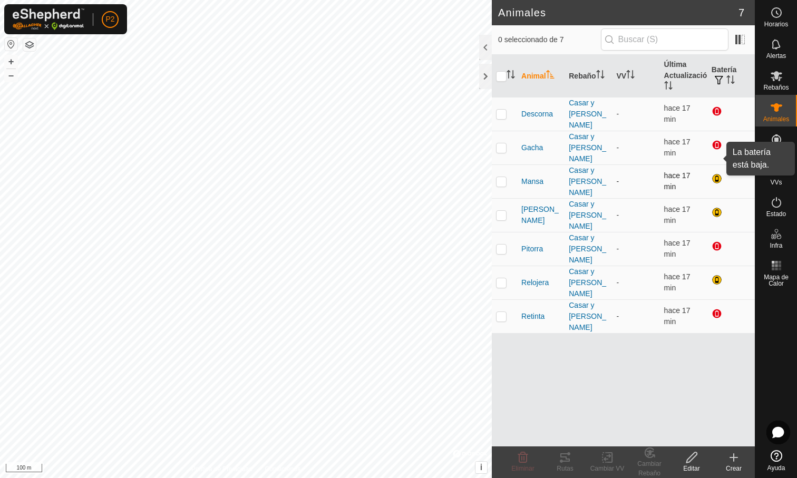
click at [718, 173] on div at bounding box center [718, 179] width 13 height 13
click at [745, 41] on span at bounding box center [740, 39] width 17 height 17
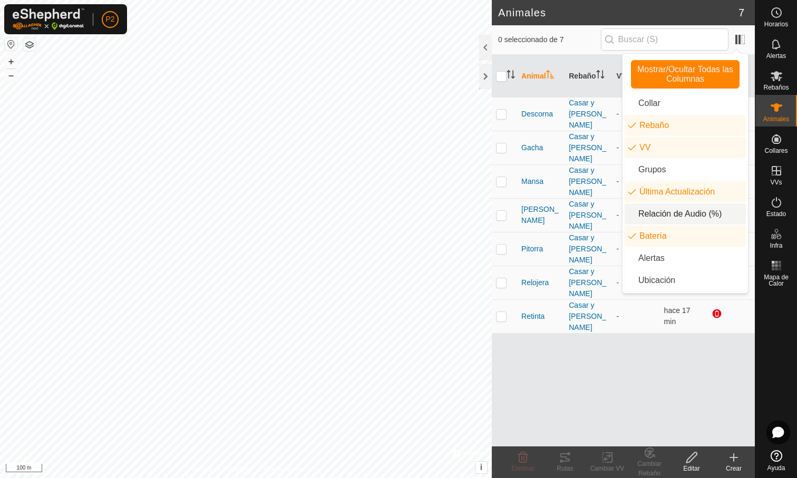
click at [692, 219] on li "Relación de Audio (%)" at bounding box center [685, 214] width 121 height 21
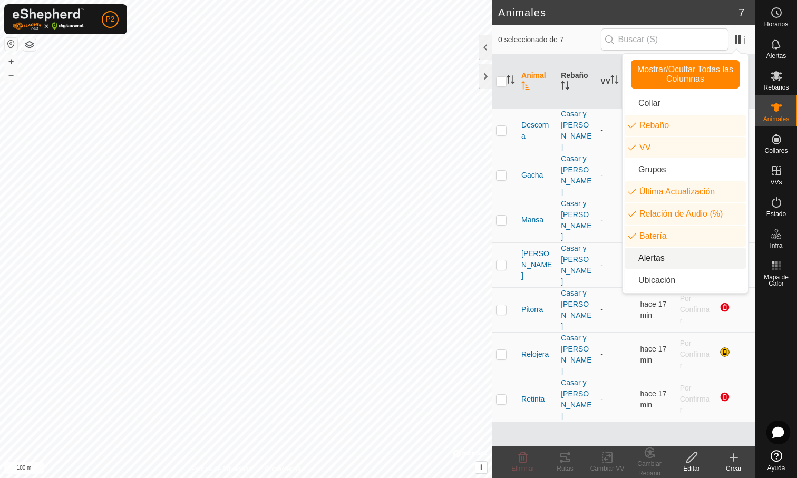
click at [577, 414] on div "Animal Rebaño VV Última Actualización Relación de Audio (%) Batería Descorna Ca…" at bounding box center [623, 251] width 263 height 392
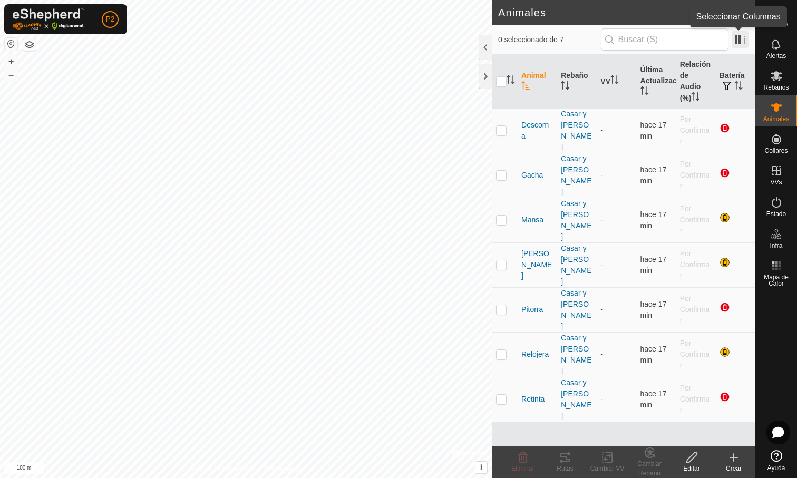
click at [740, 37] on span at bounding box center [740, 39] width 17 height 17
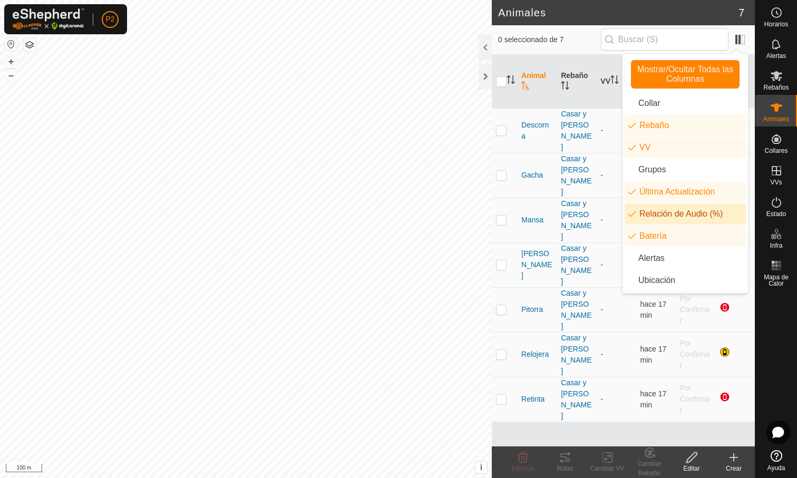
click at [689, 213] on li "Relación de Audio (%)" at bounding box center [685, 214] width 121 height 21
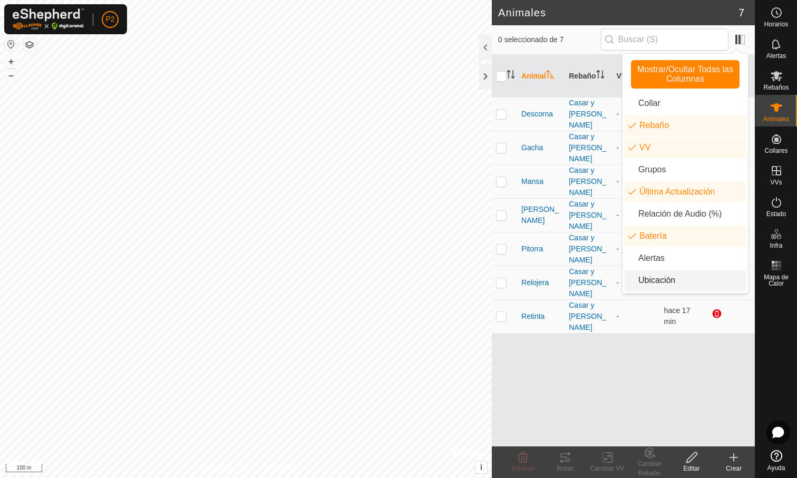
click at [658, 276] on li "Ubicación" at bounding box center [685, 280] width 121 height 21
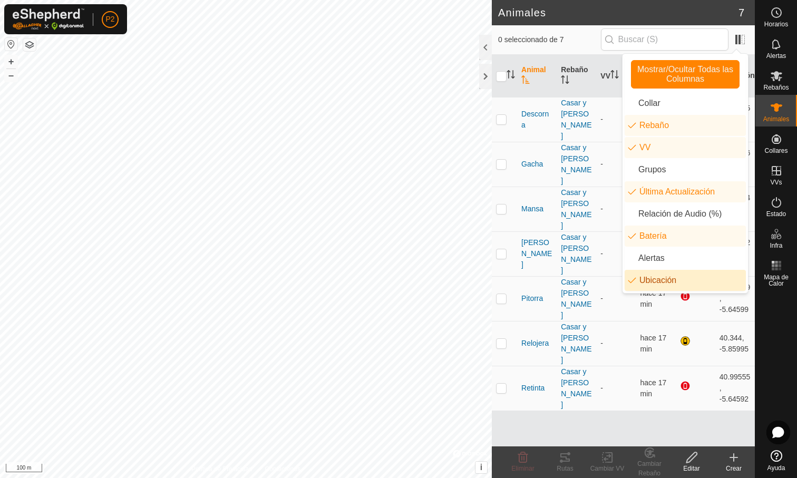
click at [600, 353] on div "Animal Rebaño VV Última Actualización Batería Ubicación Descorna Casar y [PERSO…" at bounding box center [623, 251] width 263 height 392
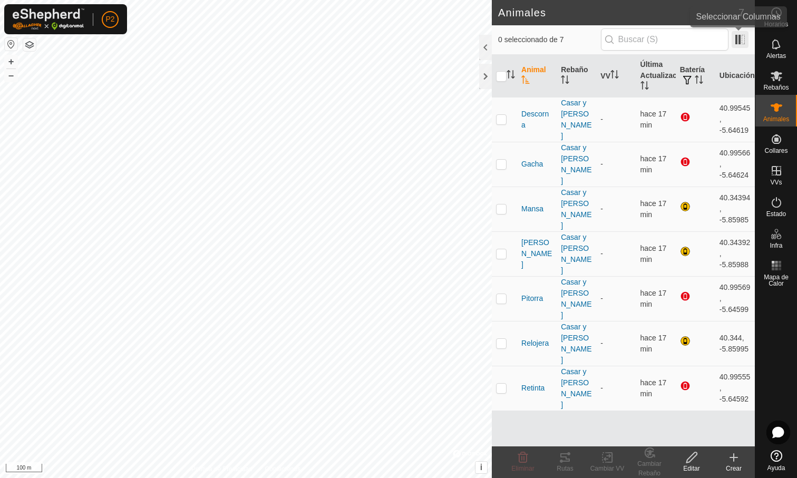
click at [741, 45] on span at bounding box center [740, 39] width 17 height 17
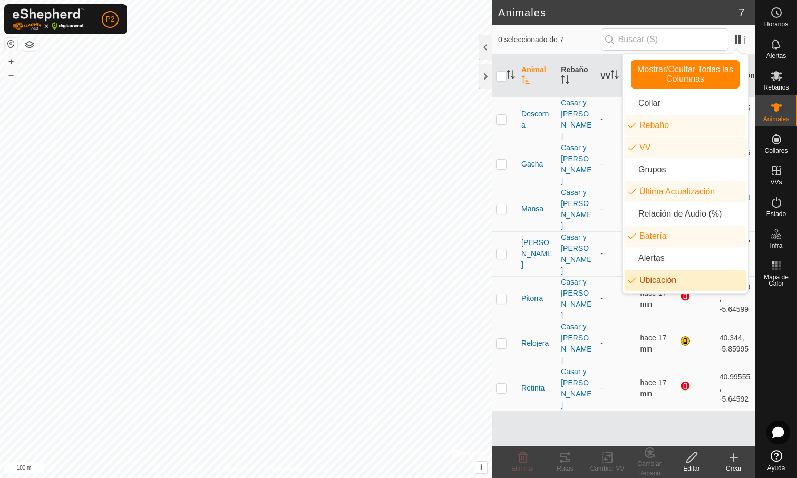
click at [670, 276] on li "Ubicación" at bounding box center [685, 280] width 121 height 21
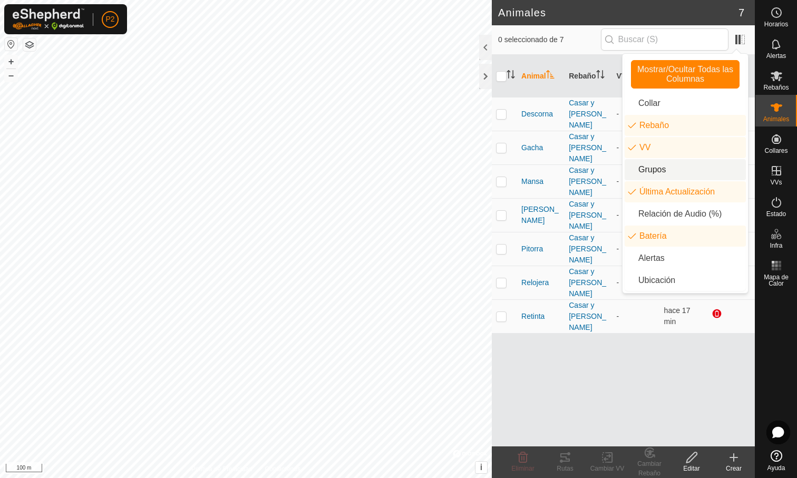
click at [673, 167] on li "Grupos" at bounding box center [685, 169] width 121 height 21
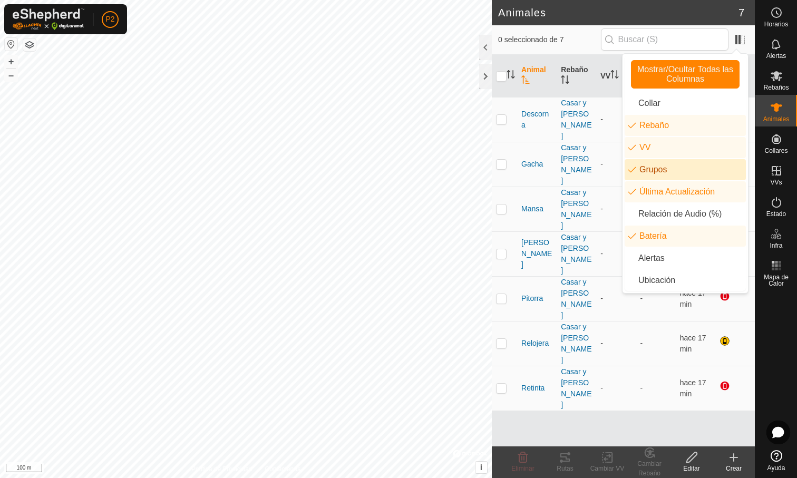
click at [673, 165] on li "Grupos" at bounding box center [685, 169] width 121 height 21
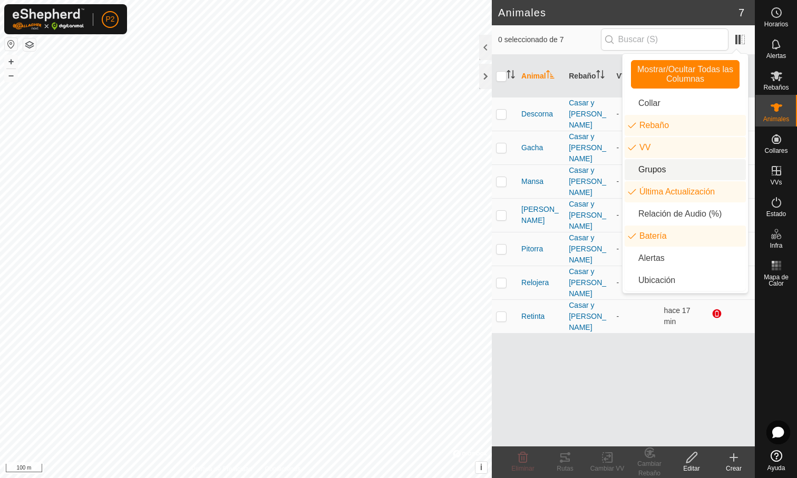
click at [673, 165] on li "Grupos" at bounding box center [685, 169] width 121 height 21
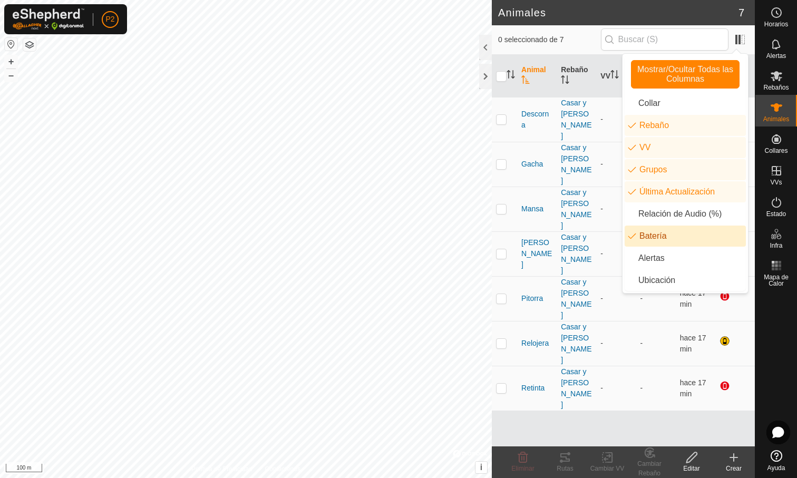
click at [595, 296] on div "Animal Rebaño VV Grupos Última Actualización Batería Descorna Casar y [PERSON_N…" at bounding box center [623, 251] width 263 height 392
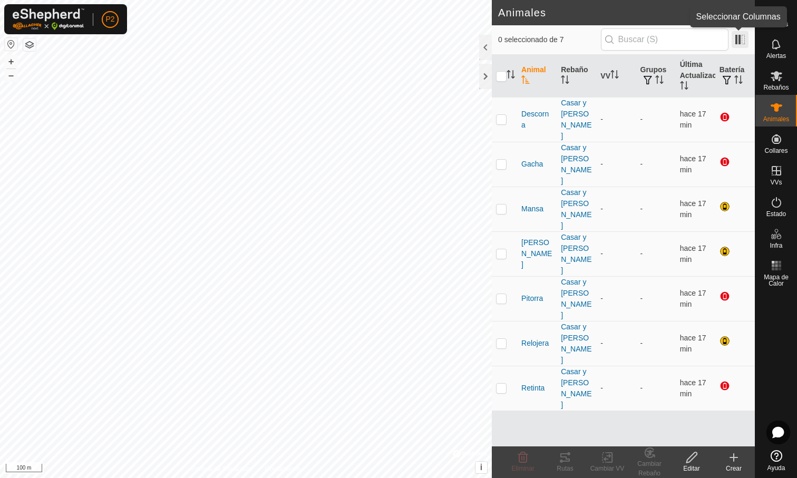
click at [739, 42] on span at bounding box center [740, 39] width 17 height 17
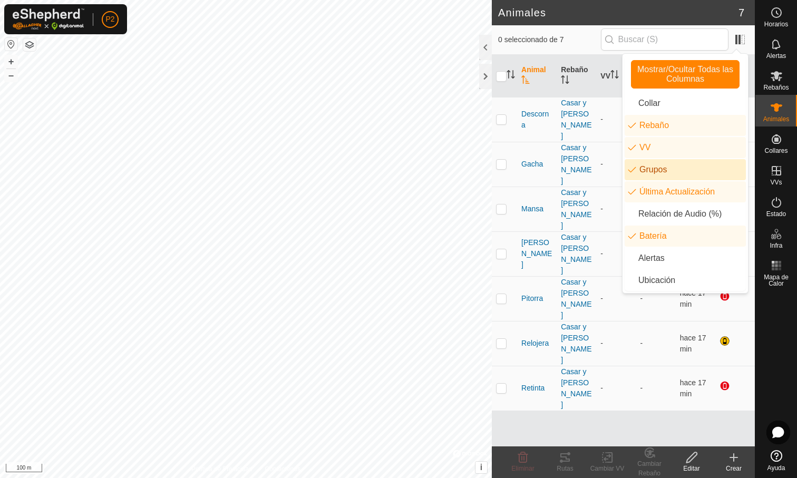
click at [674, 170] on li "Grupos" at bounding box center [685, 169] width 121 height 21
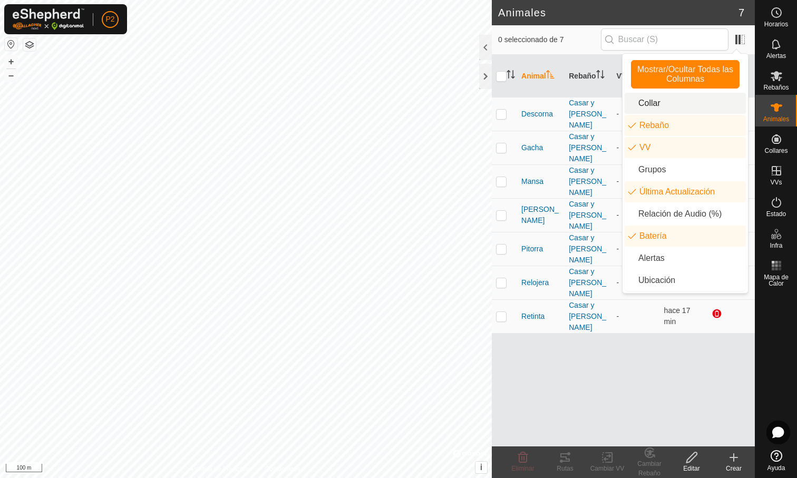
click at [657, 106] on li "Collar" at bounding box center [685, 103] width 121 height 21
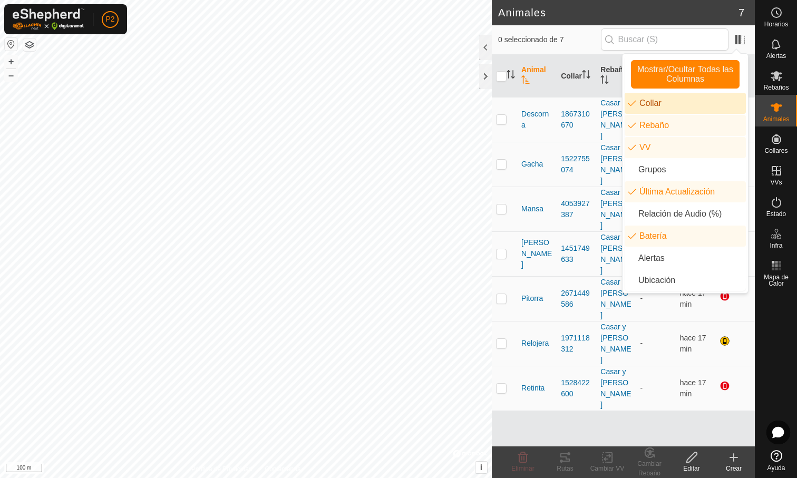
click at [657, 105] on li "Collar" at bounding box center [685, 103] width 121 height 21
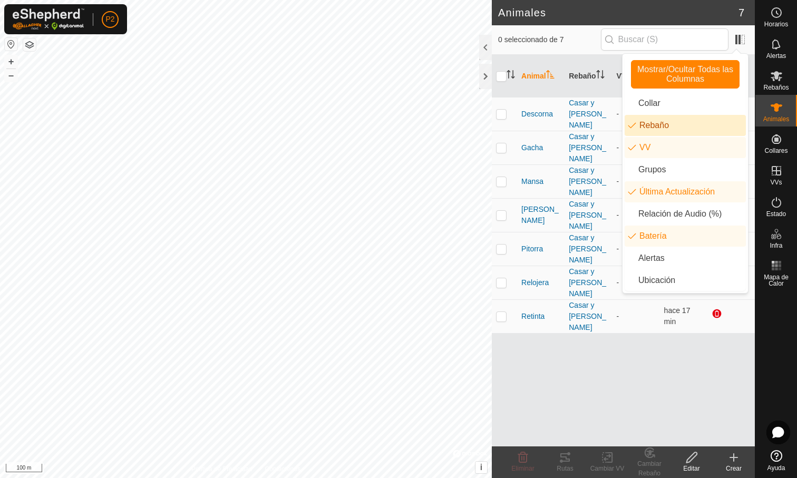
click at [554, 297] on div "Animal Rebaño VV Última Actualización Batería Descorna Casar y [PERSON_NAME] - …" at bounding box center [623, 251] width 263 height 392
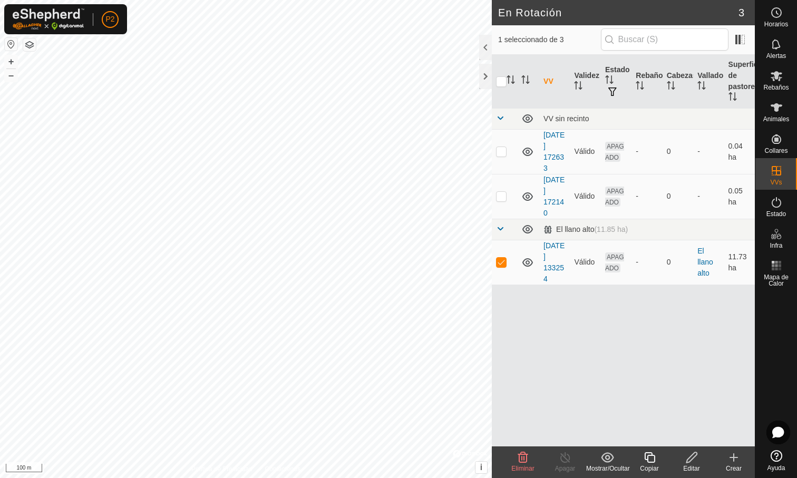
click at [693, 460] on icon at bounding box center [692, 457] width 13 height 13
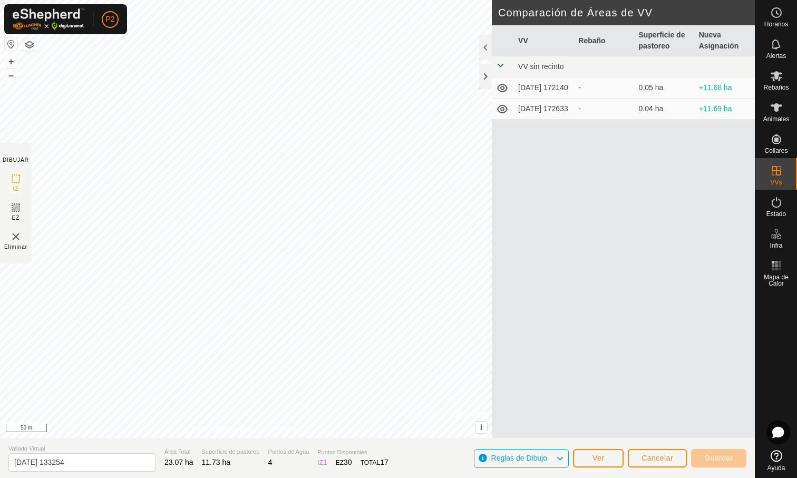
click at [24, 213] on section "DIBUJAR IZ EZ Eliminar" at bounding box center [16, 203] width 32 height 120
click at [18, 210] on icon at bounding box center [15, 207] width 13 height 13
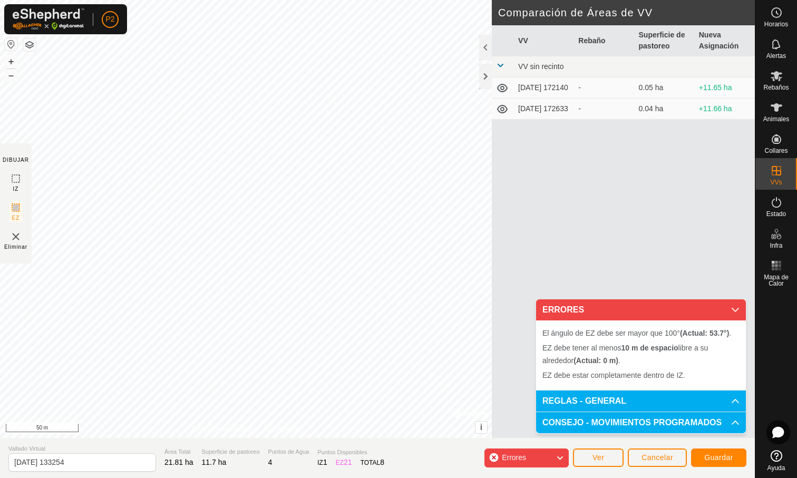
click at [164, 201] on div "El ángulo de EZ debe ser mayor que 100° (Actual: 53.7°) . + – ⇧ i © Mapbox , © …" at bounding box center [246, 219] width 492 height 438
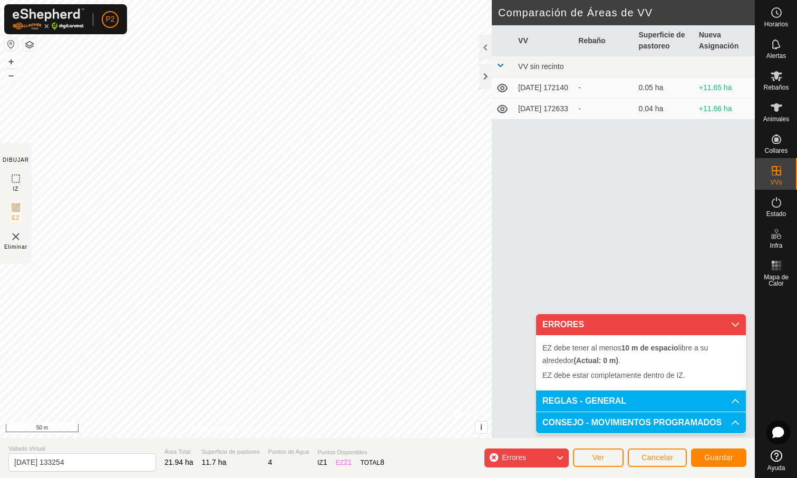
click at [659, 461] on span "Cancelar" at bounding box center [658, 458] width 32 height 8
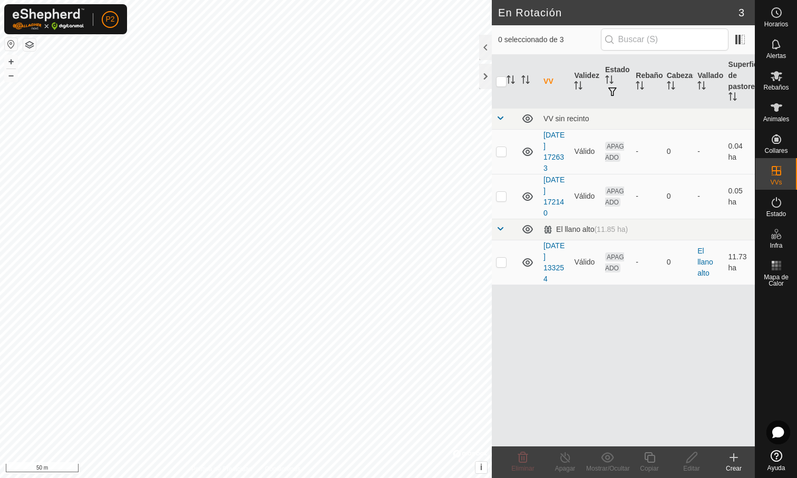
checkbox input "true"
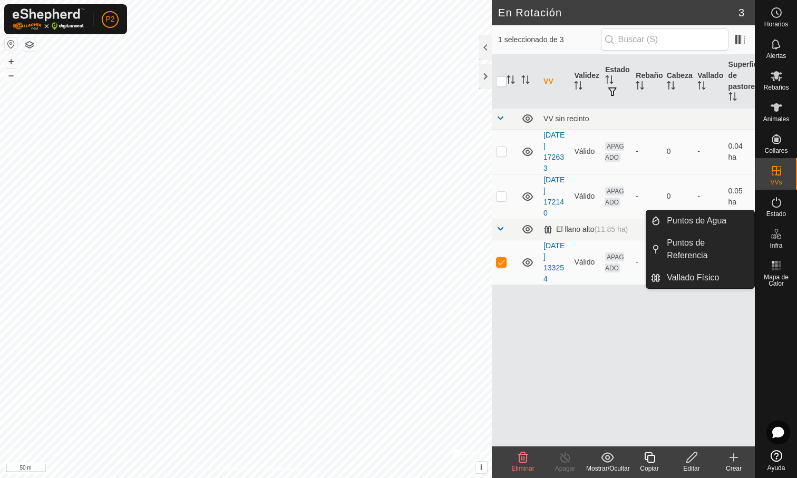
click at [776, 233] on icon at bounding box center [776, 234] width 13 height 13
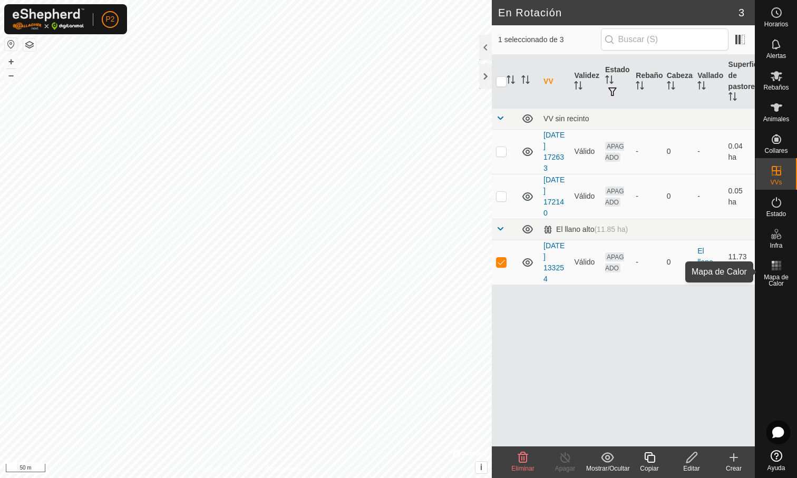
click at [777, 264] on icon at bounding box center [776, 265] width 13 height 13
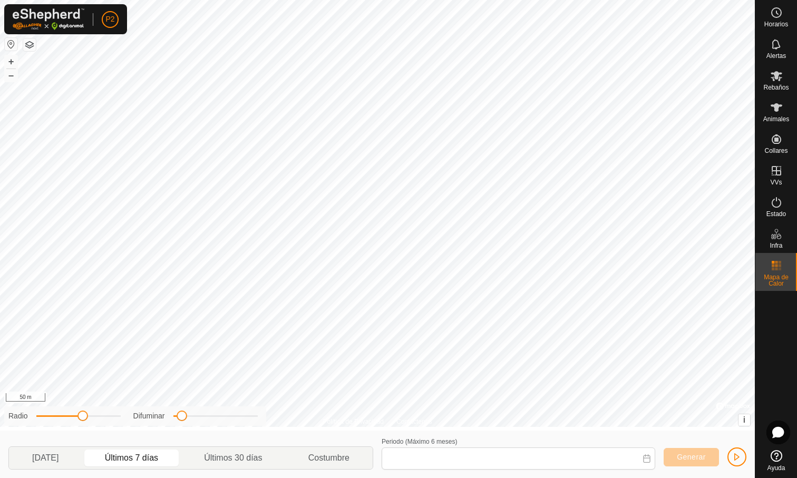
type input "[DATE] - [DATE]"
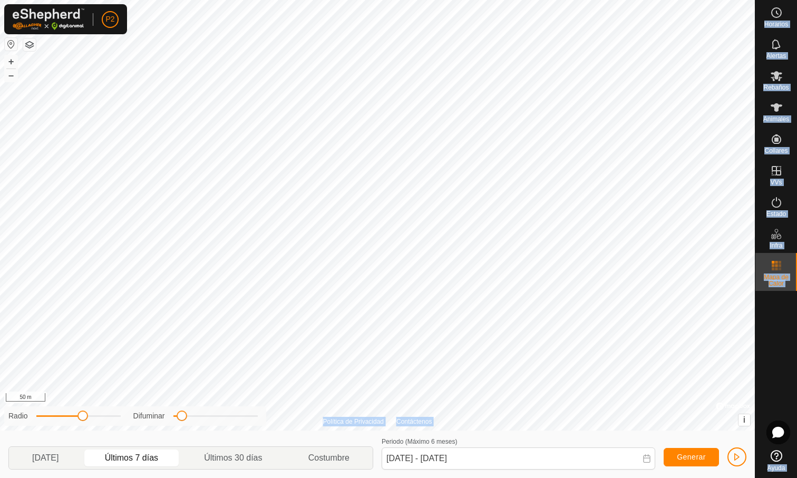
click at [723, 258] on div "Horarios Alertas Rebaños Animales Collares VVs Estado Infra Mapa de Calor Ayuda…" at bounding box center [398, 239] width 797 height 478
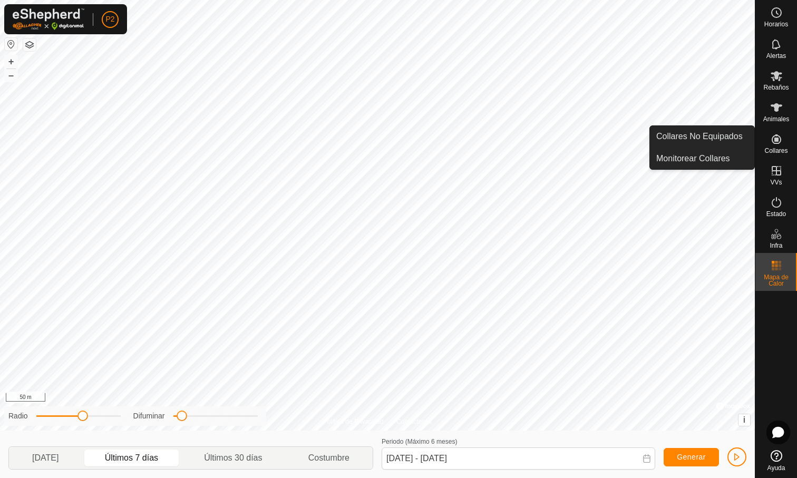
click at [779, 148] on span "Collares" at bounding box center [776, 151] width 23 height 6
click at [717, 133] on link "Collares No Equipados" at bounding box center [702, 136] width 104 height 21
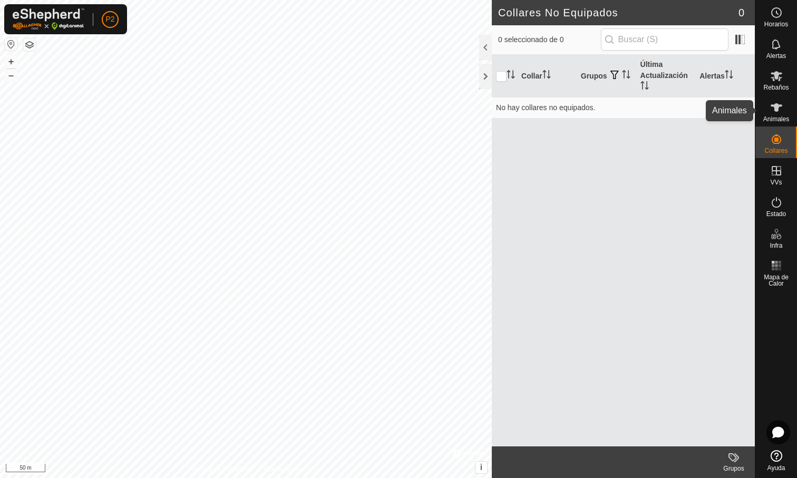
click at [783, 103] on es-animals-svg-icon at bounding box center [776, 107] width 19 height 17
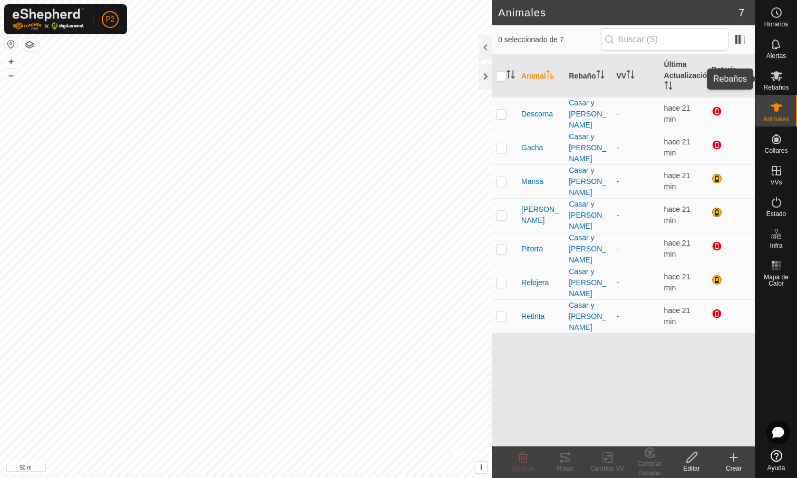
click at [779, 67] on div "Rebaños" at bounding box center [777, 79] width 42 height 32
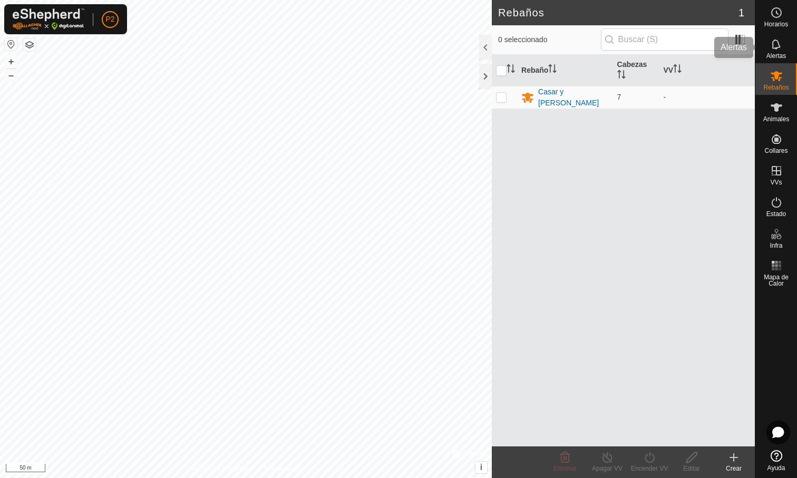
click at [775, 45] on icon at bounding box center [776, 44] width 13 height 13
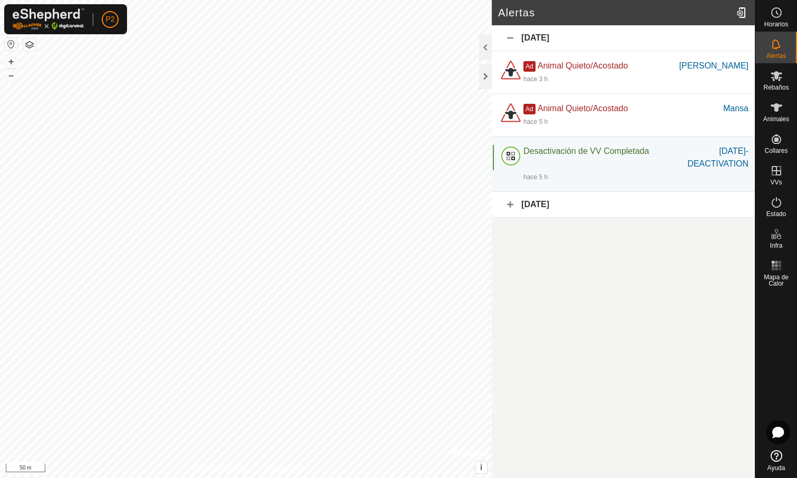
click at [513, 39] on div "[DATE]" at bounding box center [623, 38] width 263 height 26
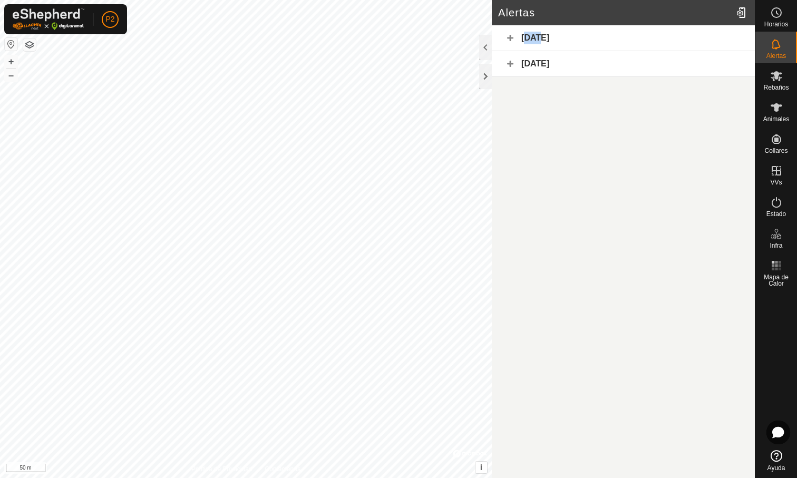
click at [513, 39] on div "[DATE]" at bounding box center [623, 38] width 263 height 26
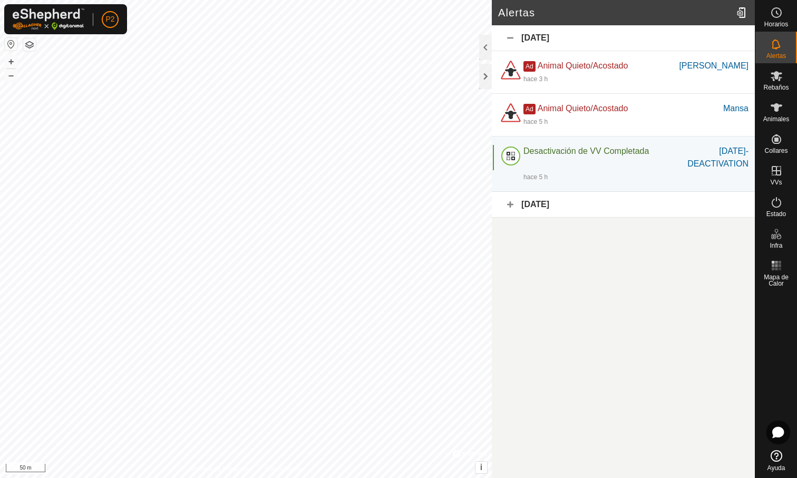
click at [516, 205] on div "[DATE]" at bounding box center [623, 205] width 263 height 26
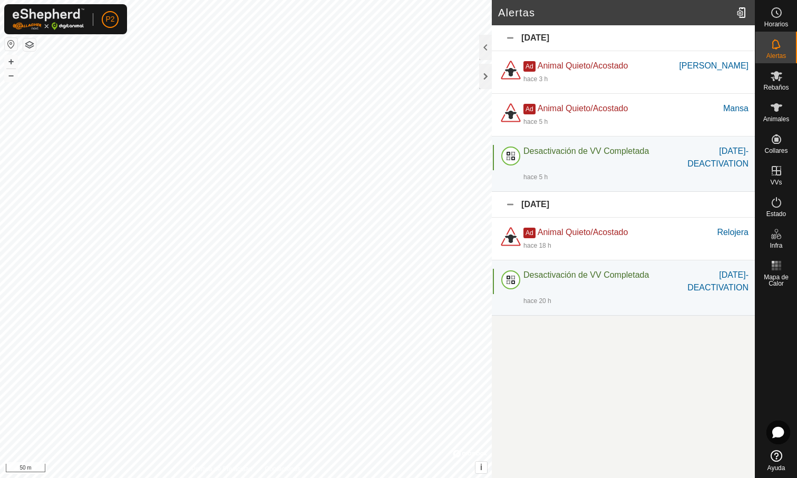
click at [516, 205] on div "[DATE]" at bounding box center [623, 205] width 263 height 26
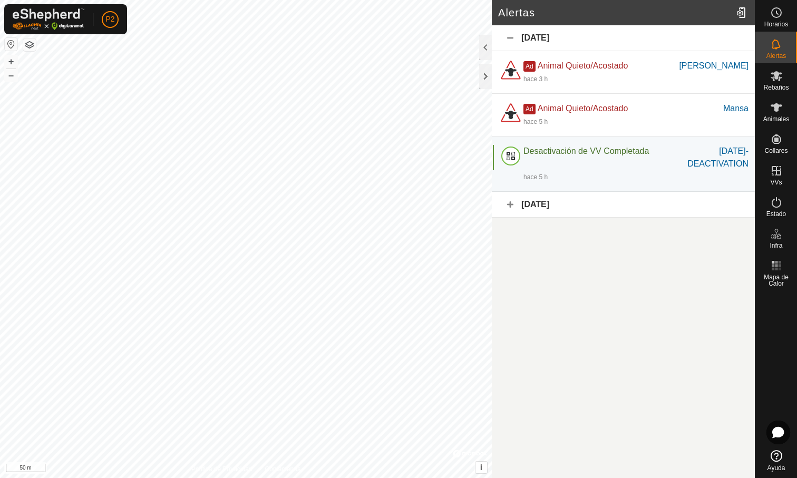
click at [508, 44] on div "[DATE]" at bounding box center [623, 38] width 263 height 26
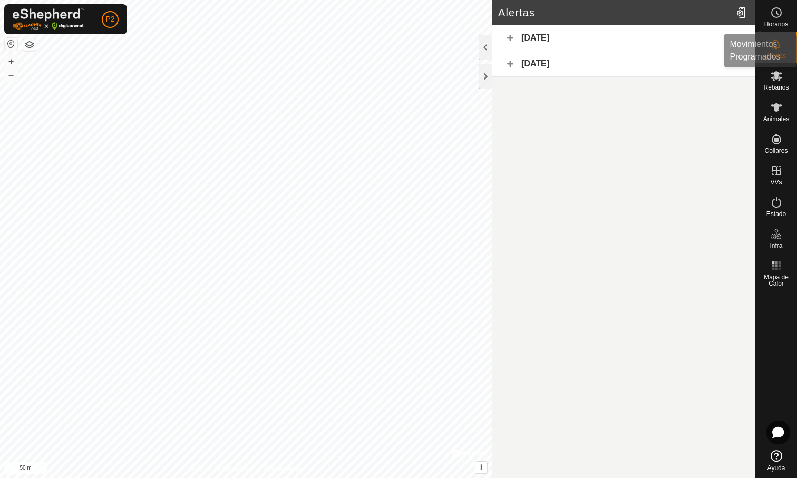
click at [780, 17] on icon at bounding box center [776, 12] width 13 height 13
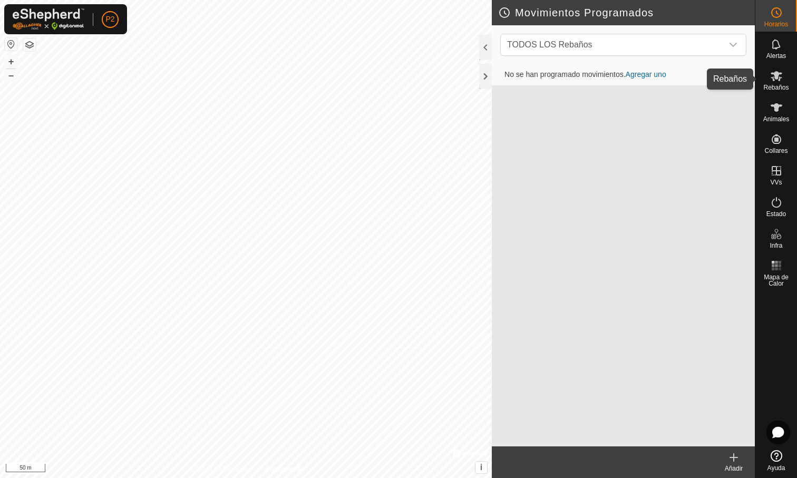
click at [781, 76] on icon at bounding box center [776, 76] width 13 height 13
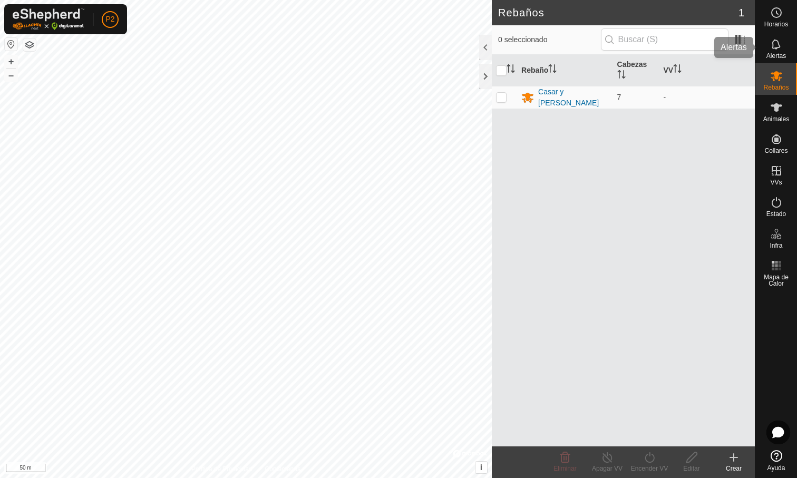
click at [779, 52] on es-notification-svg-icon at bounding box center [776, 44] width 19 height 17
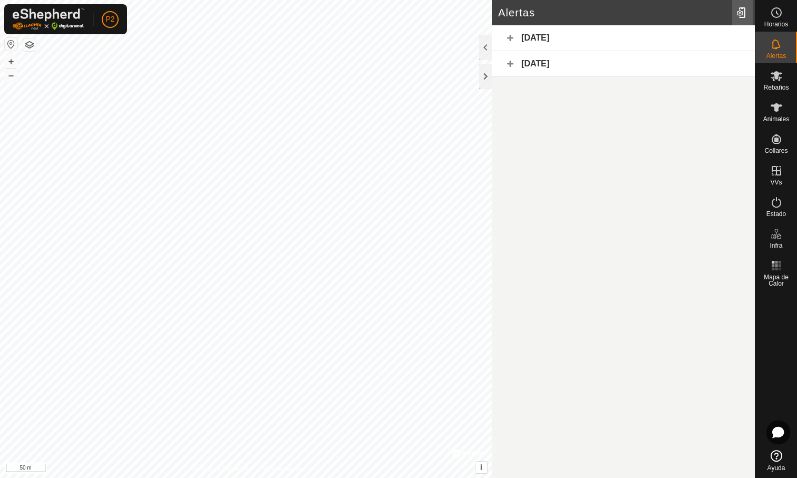
click at [739, 10] on div at bounding box center [742, 13] width 21 height 30
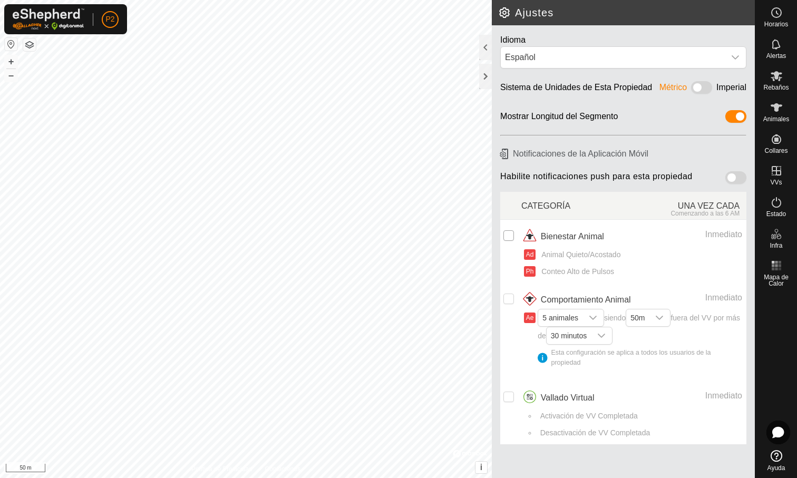
click at [510, 237] on input "checkbox" at bounding box center [509, 235] width 11 height 11
checkbox input "true"
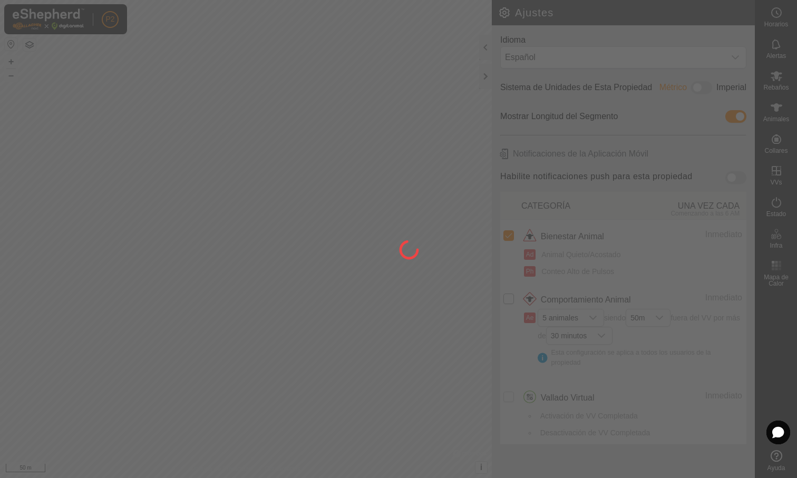
click at [510, 298] on div at bounding box center [398, 239] width 797 height 478
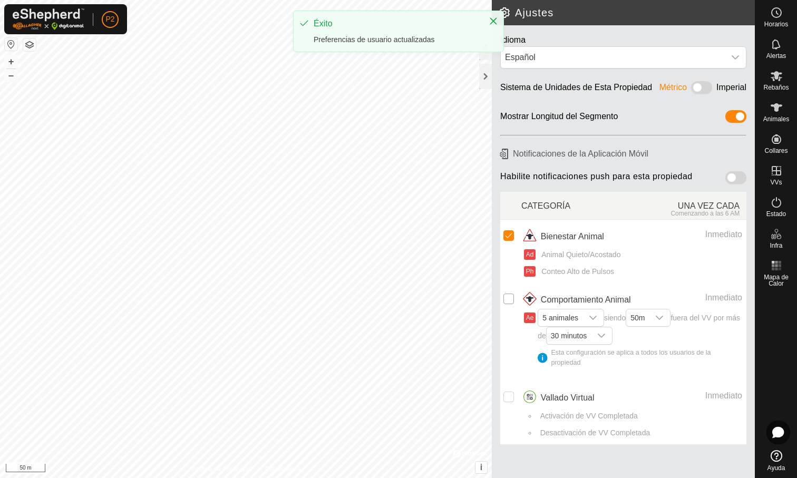
click at [509, 297] on input "Row Unselected" at bounding box center [509, 299] width 11 height 11
checkbox input "true"
click at [587, 317] on div "dropdown trigger" at bounding box center [593, 318] width 21 height 17
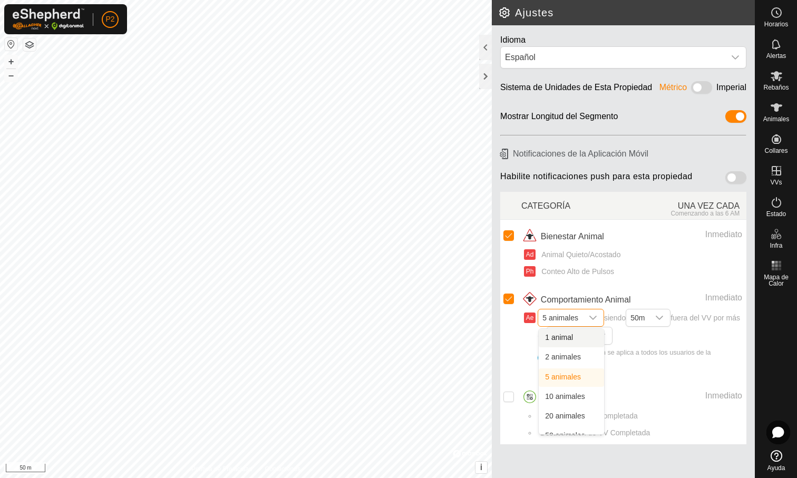
click at [587, 294] on span "Comportamiento Animal" at bounding box center [586, 300] width 90 height 13
click at [594, 319] on icon "dropdown trigger" at bounding box center [593, 318] width 8 height 8
click at [585, 339] on li "1 animal" at bounding box center [571, 338] width 65 height 18
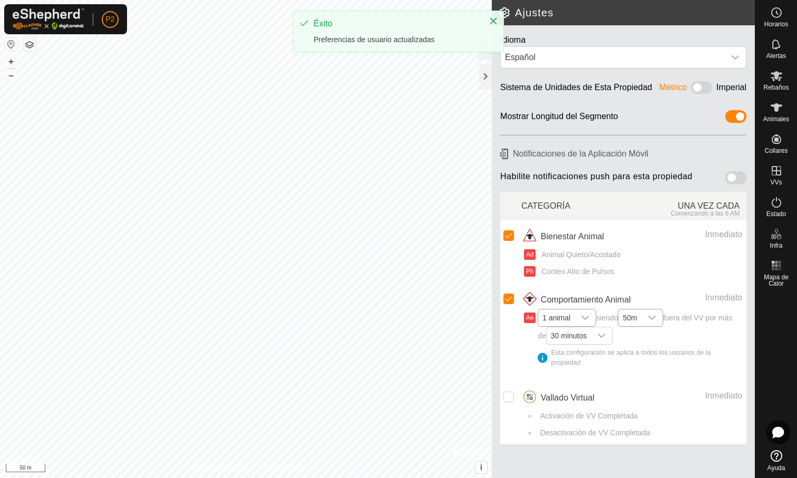
click at [651, 320] on div "dropdown trigger" at bounding box center [652, 318] width 21 height 17
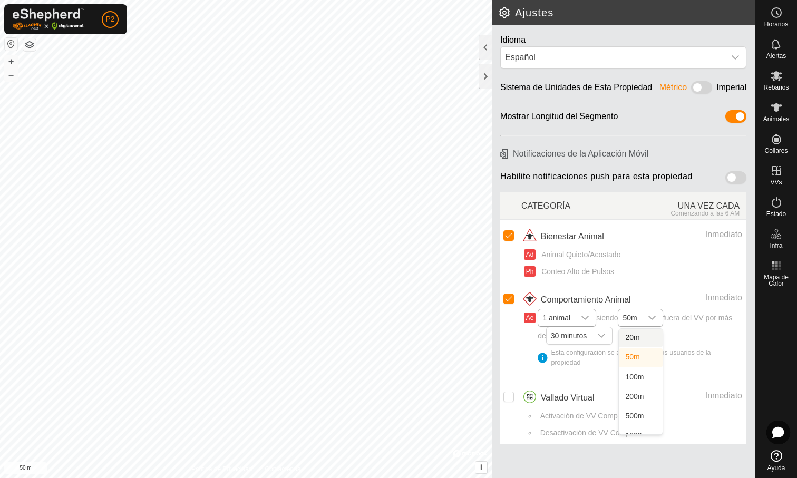
click at [649, 339] on li "20m" at bounding box center [641, 338] width 44 height 18
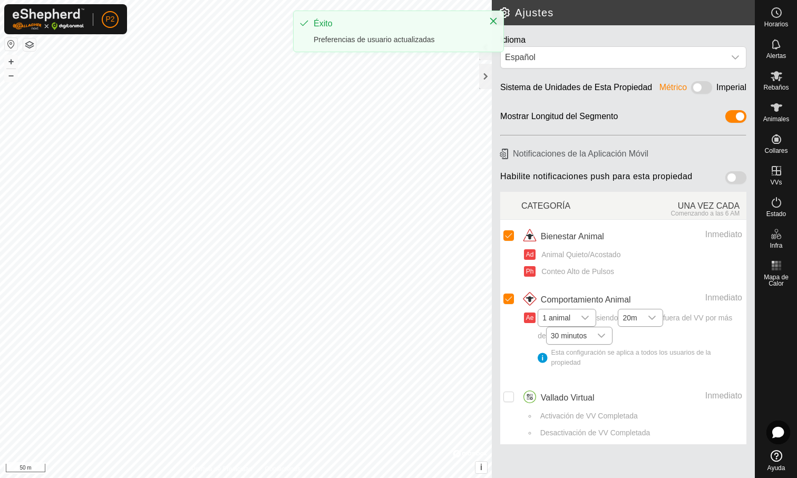
click at [610, 339] on div "dropdown trigger" at bounding box center [601, 335] width 21 height 17
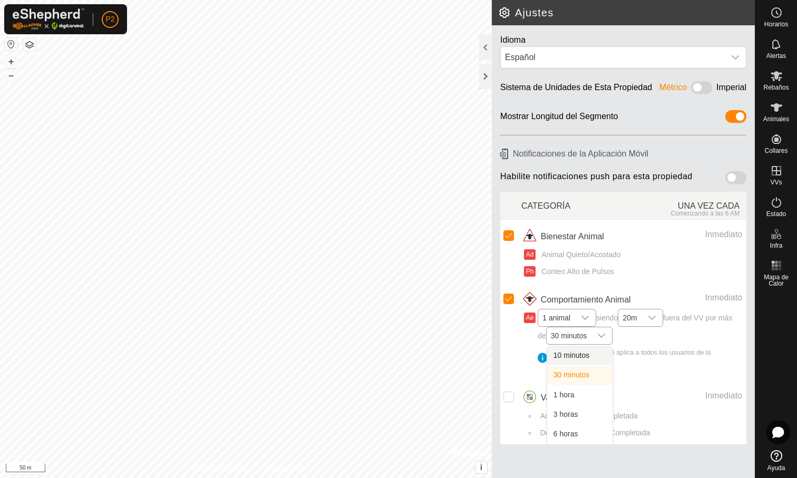
click at [604, 356] on li "10 minutos" at bounding box center [579, 356] width 65 height 18
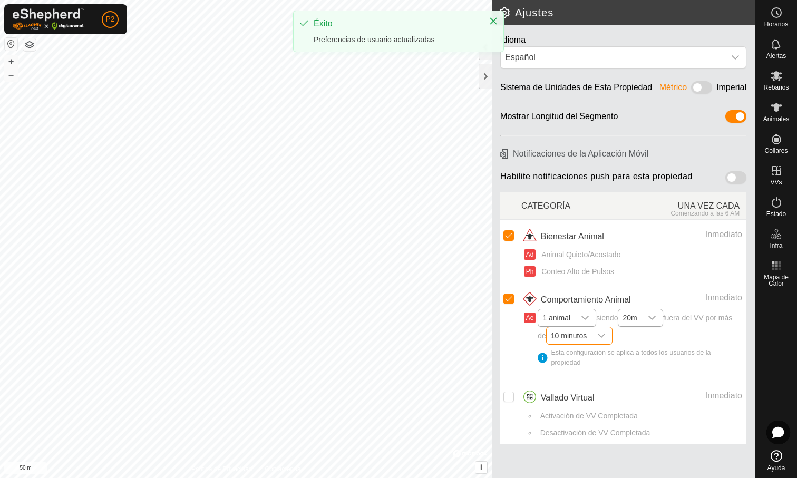
click at [583, 340] on span "10 minutos" at bounding box center [569, 335] width 44 height 17
click at [584, 339] on span "10 minutos" at bounding box center [569, 335] width 44 height 17
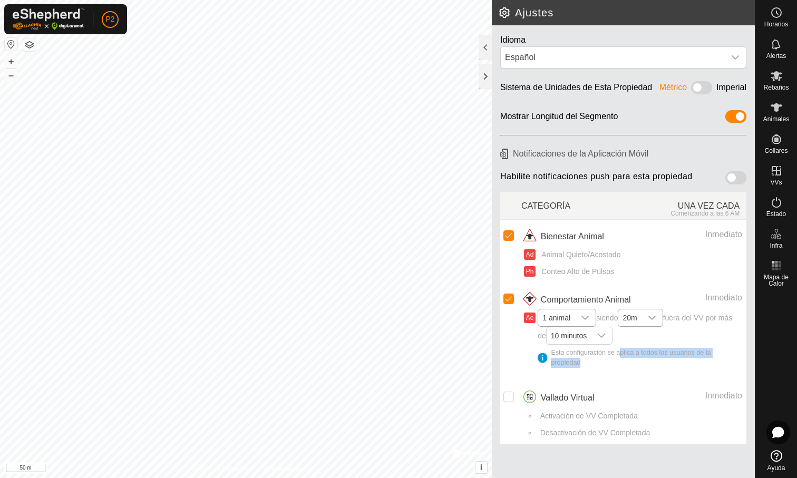
drag, startPoint x: 619, startPoint y: 363, endPoint x: 619, endPoint y: 354, distance: 9.0
click at [619, 354] on div "Esta configuración se aplica a todos los usuarios de la propiedad" at bounding box center [640, 358] width 205 height 20
click at [622, 363] on div "Esta configuración se aplica a todos los usuarios de la propiedad" at bounding box center [640, 358] width 205 height 20
click at [513, 396] on input "Row Unselected" at bounding box center [509, 397] width 11 height 11
checkbox input "true"
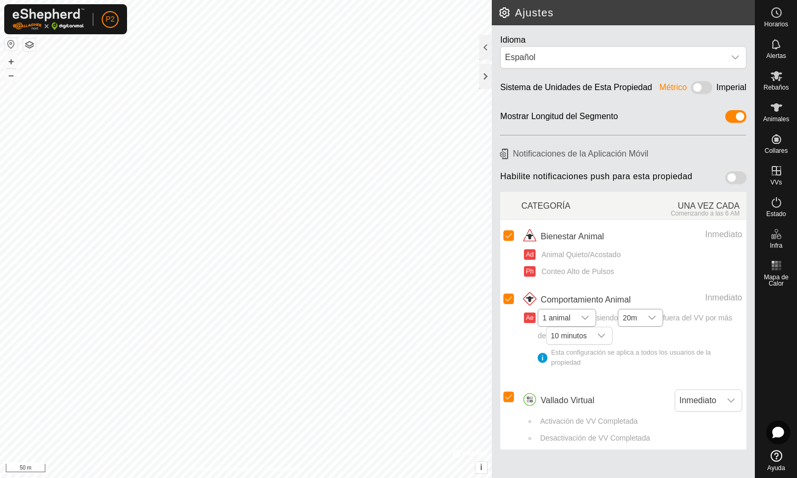
click at [732, 177] on span at bounding box center [736, 177] width 21 height 13
click at [480, 75] on div at bounding box center [485, 76] width 13 height 25
